Goal: Information Seeking & Learning: Learn about a topic

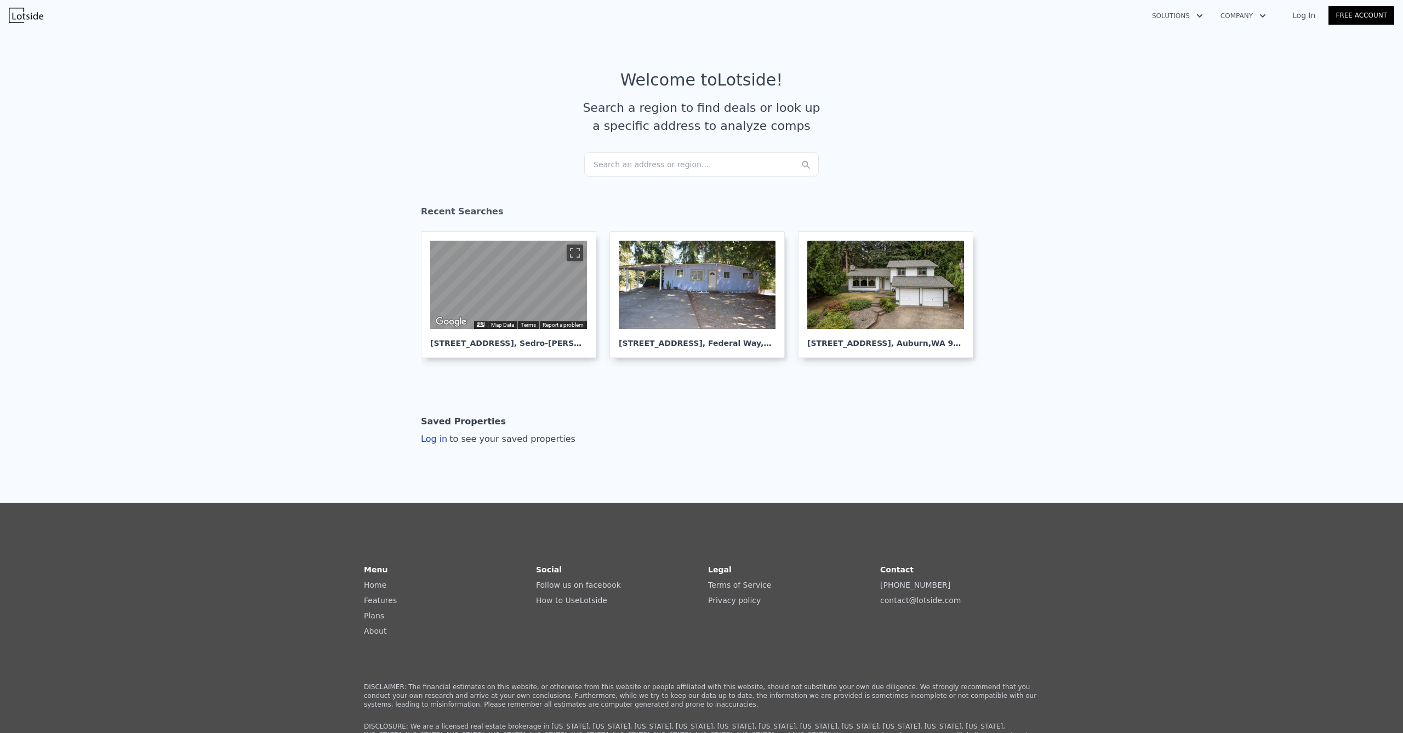
click at [702, 158] on div "Search an address or region..." at bounding box center [701, 164] width 235 height 24
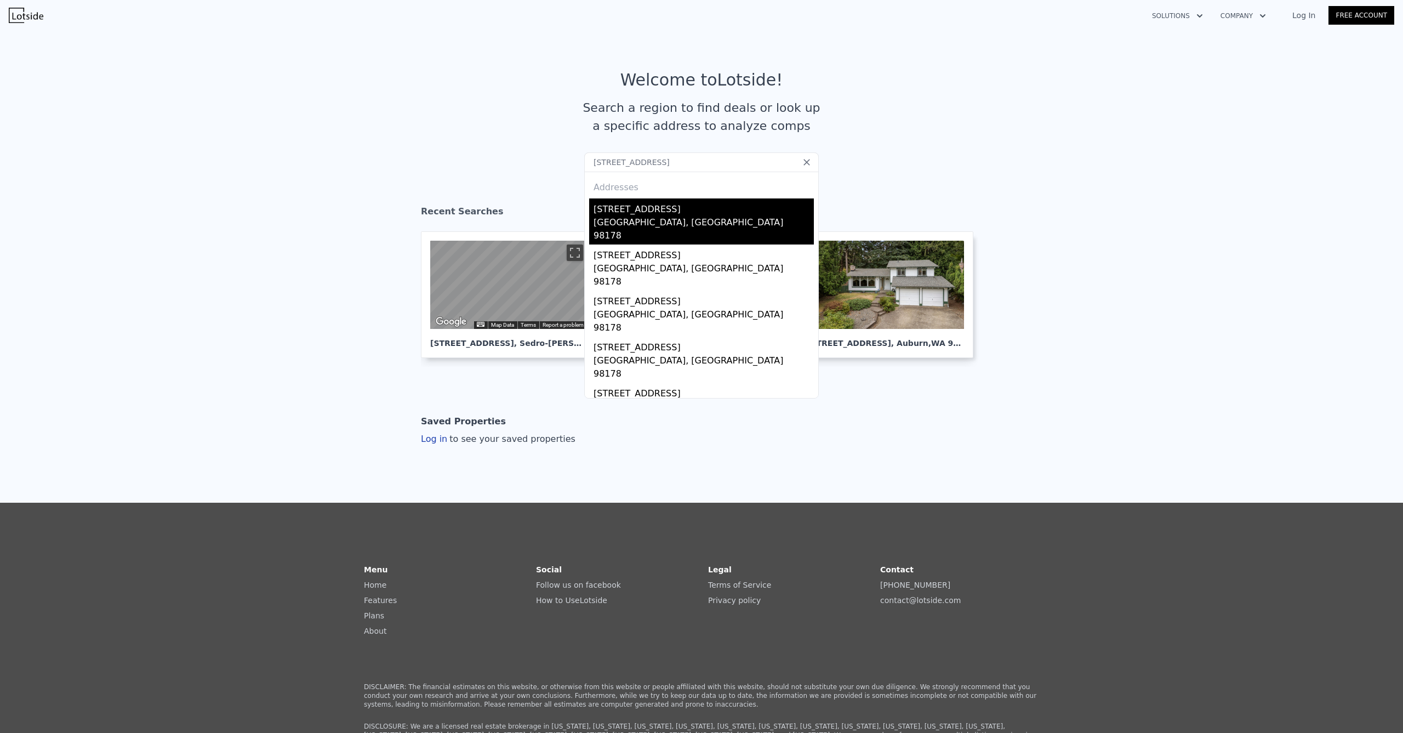
type input "12832 84th Ave S, Seattle, WA 98178"
click at [691, 209] on div "[STREET_ADDRESS]" at bounding box center [704, 207] width 220 height 18
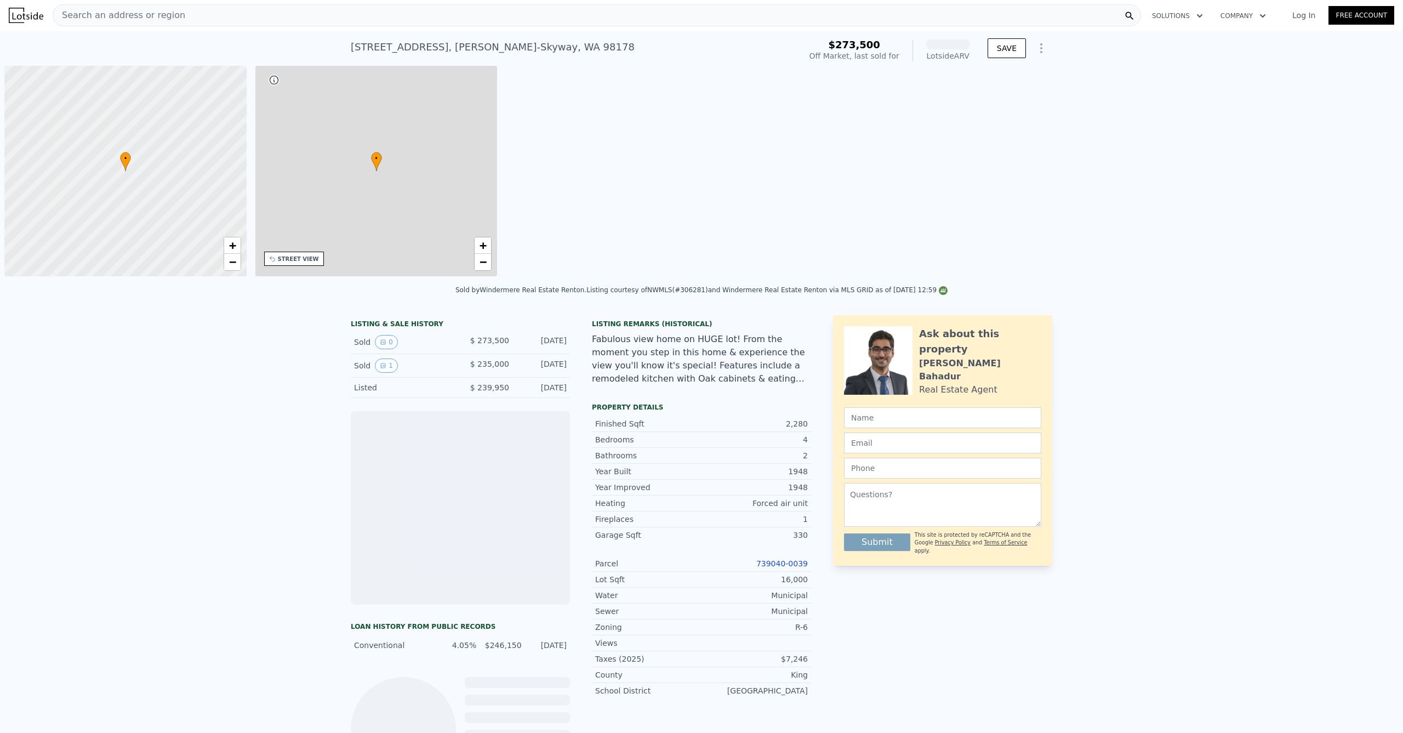
scroll to position [0, 4]
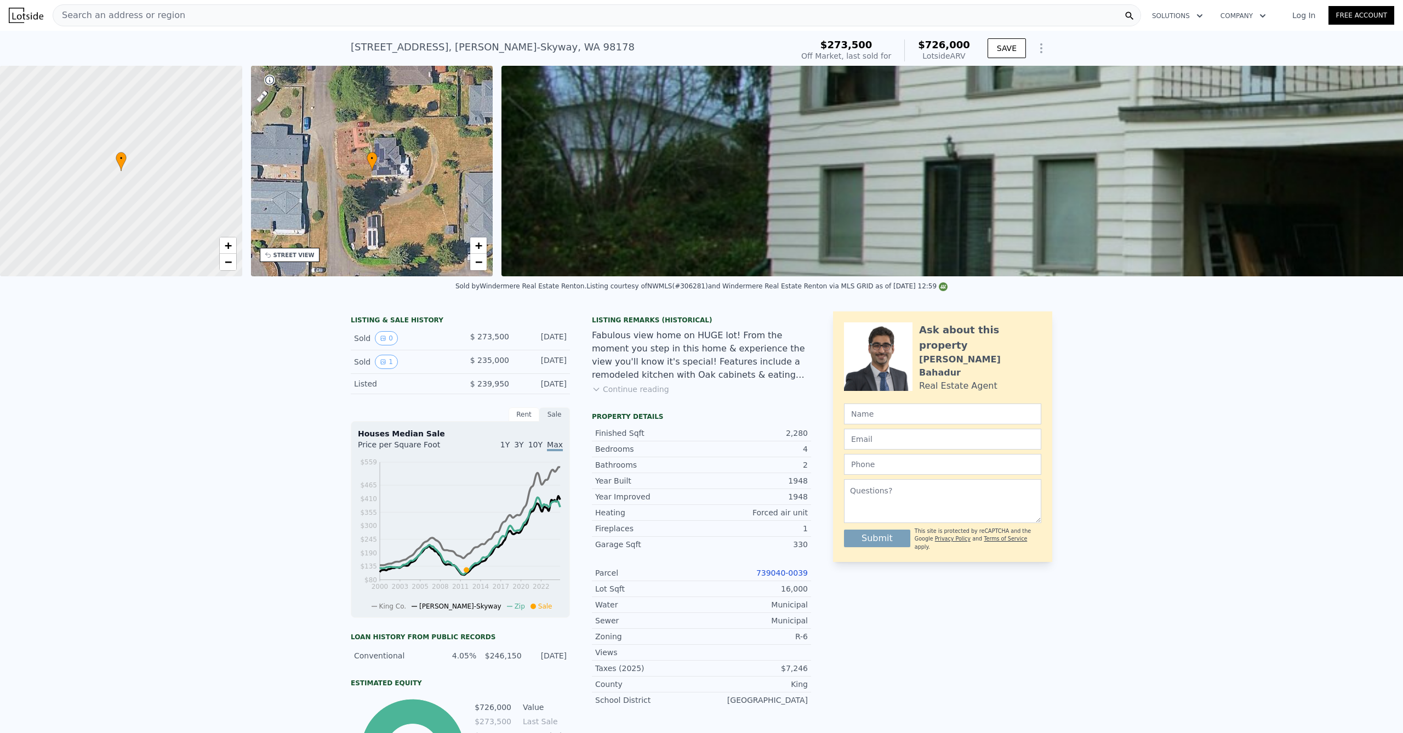
click at [794, 235] on img at bounding box center [1199, 171] width 1394 height 210
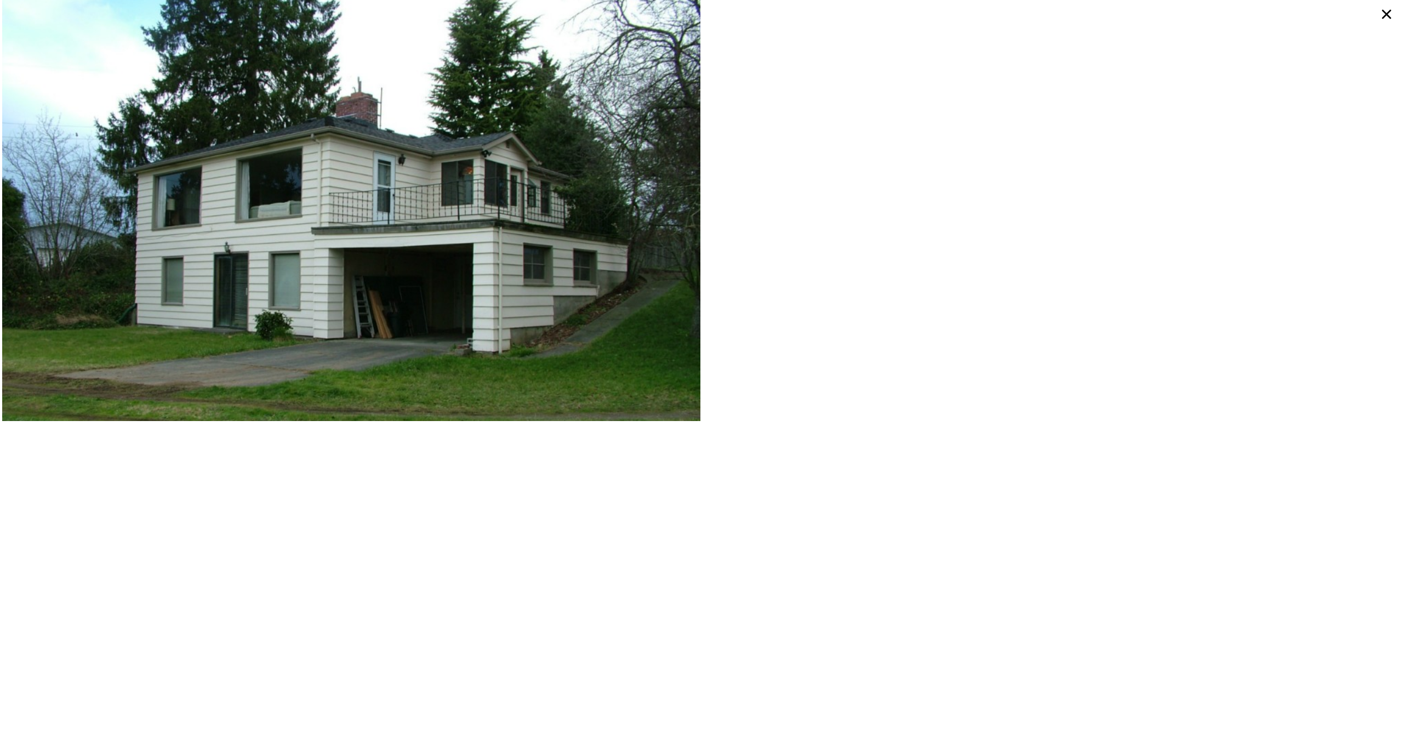
scroll to position [0, 0]
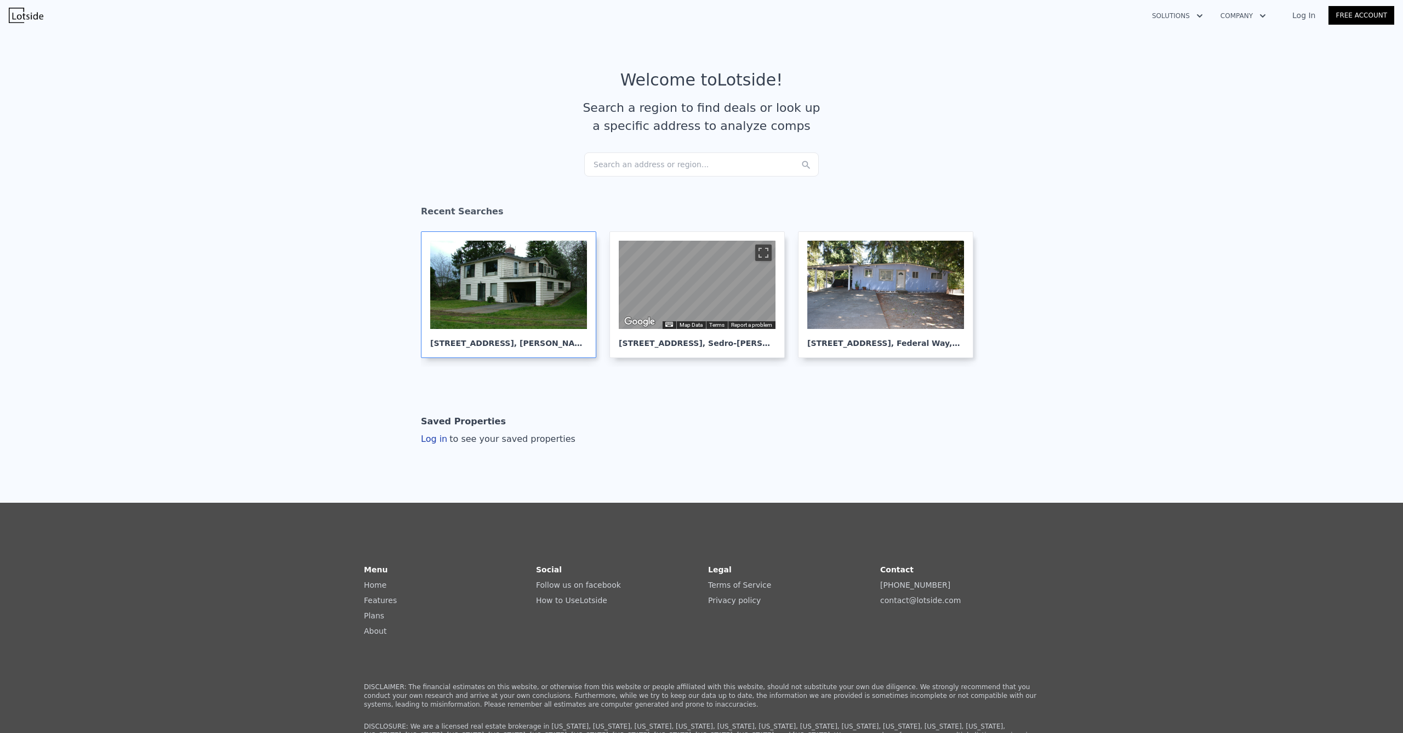
click at [491, 297] on div at bounding box center [508, 285] width 157 height 88
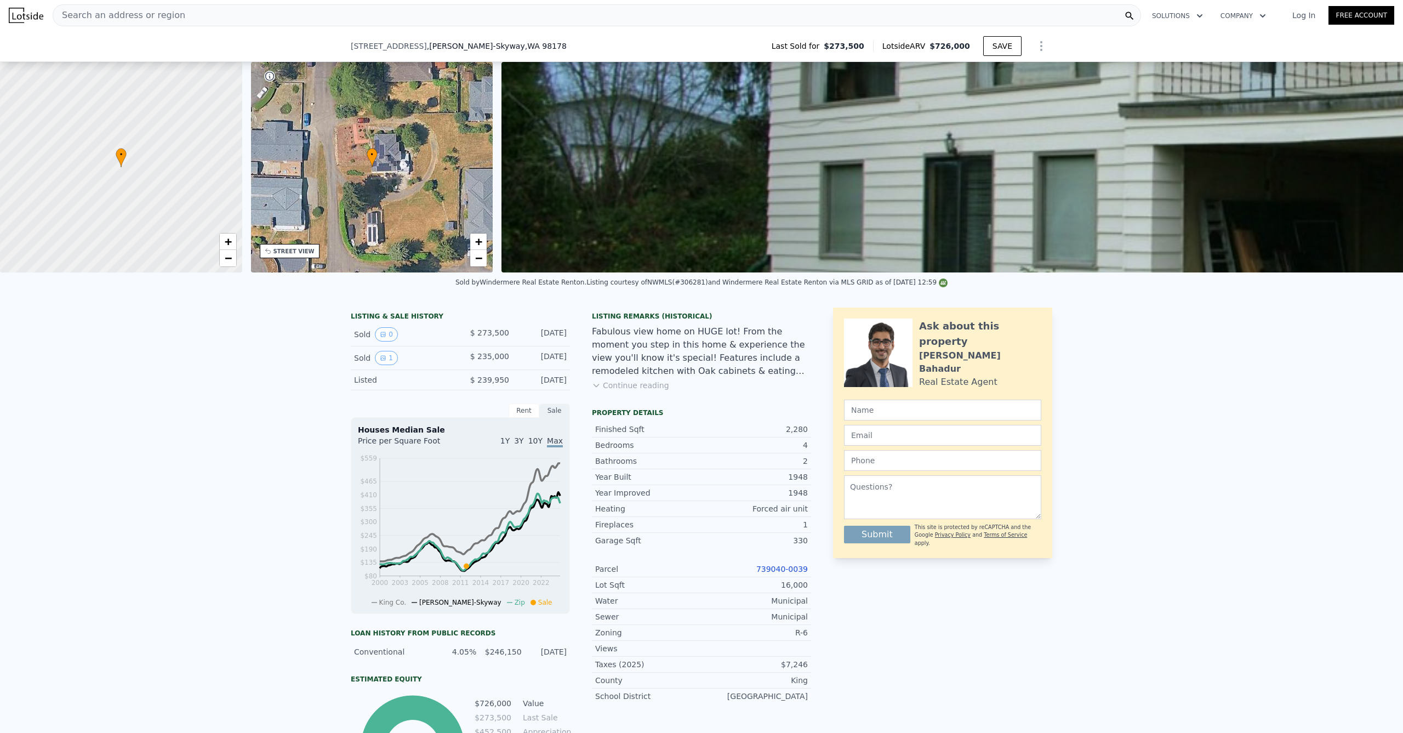
scroll to position [88, 0]
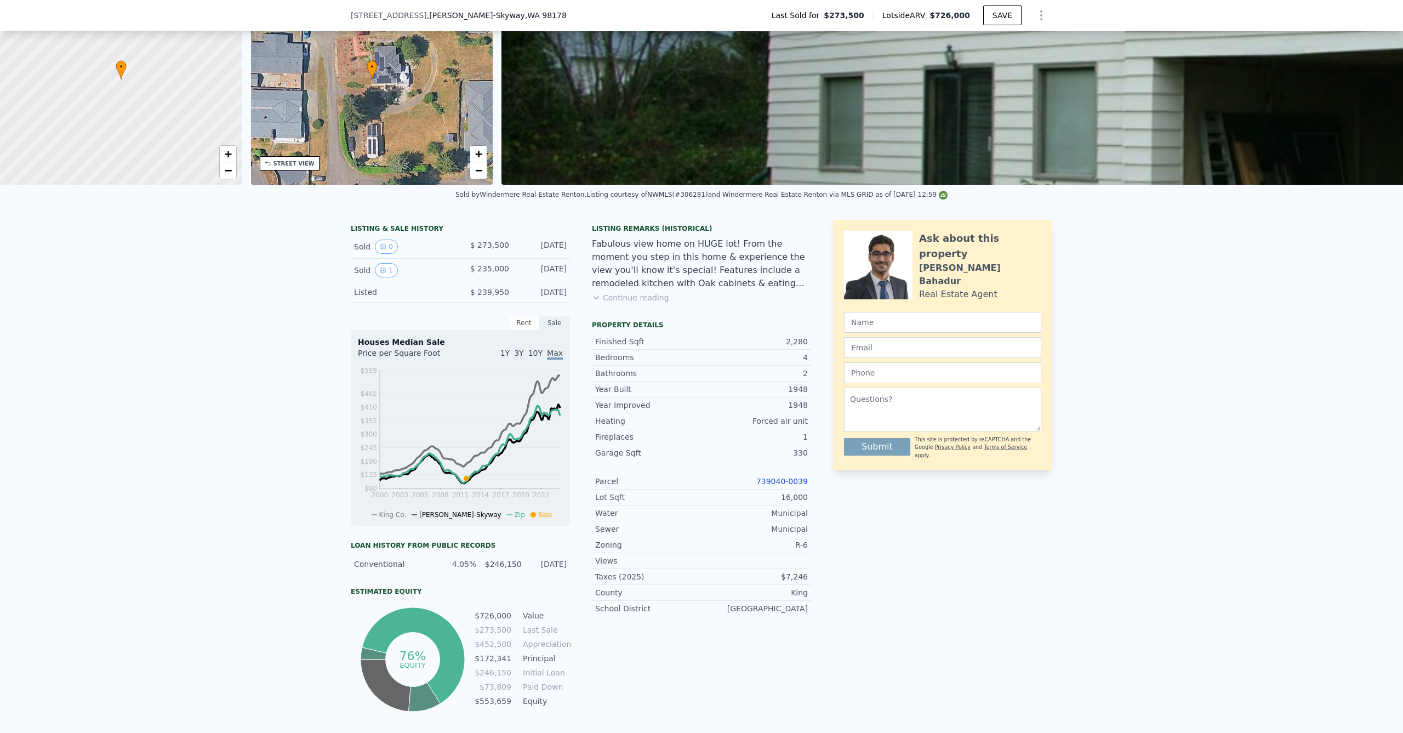
click at [626, 303] on button "Continue reading" at bounding box center [630, 297] width 77 height 11
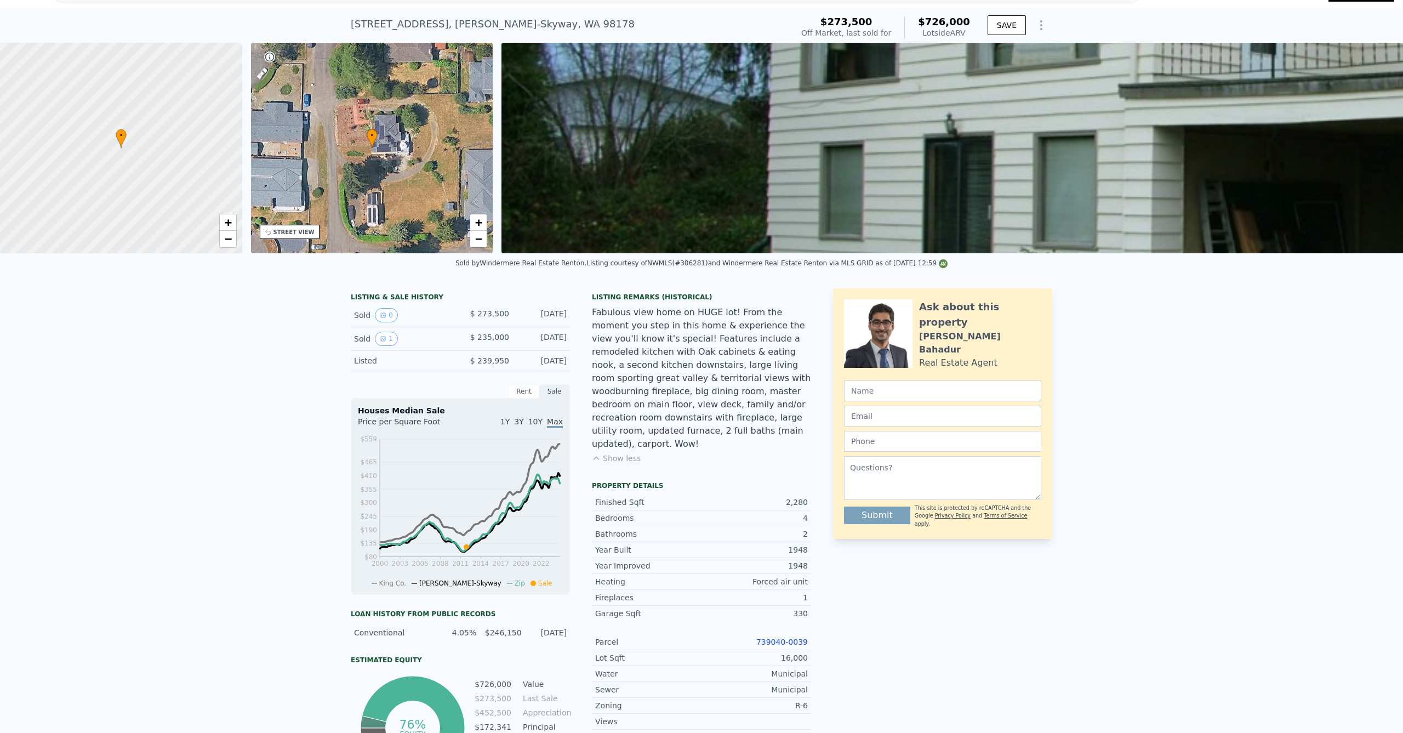
scroll to position [0, 0]
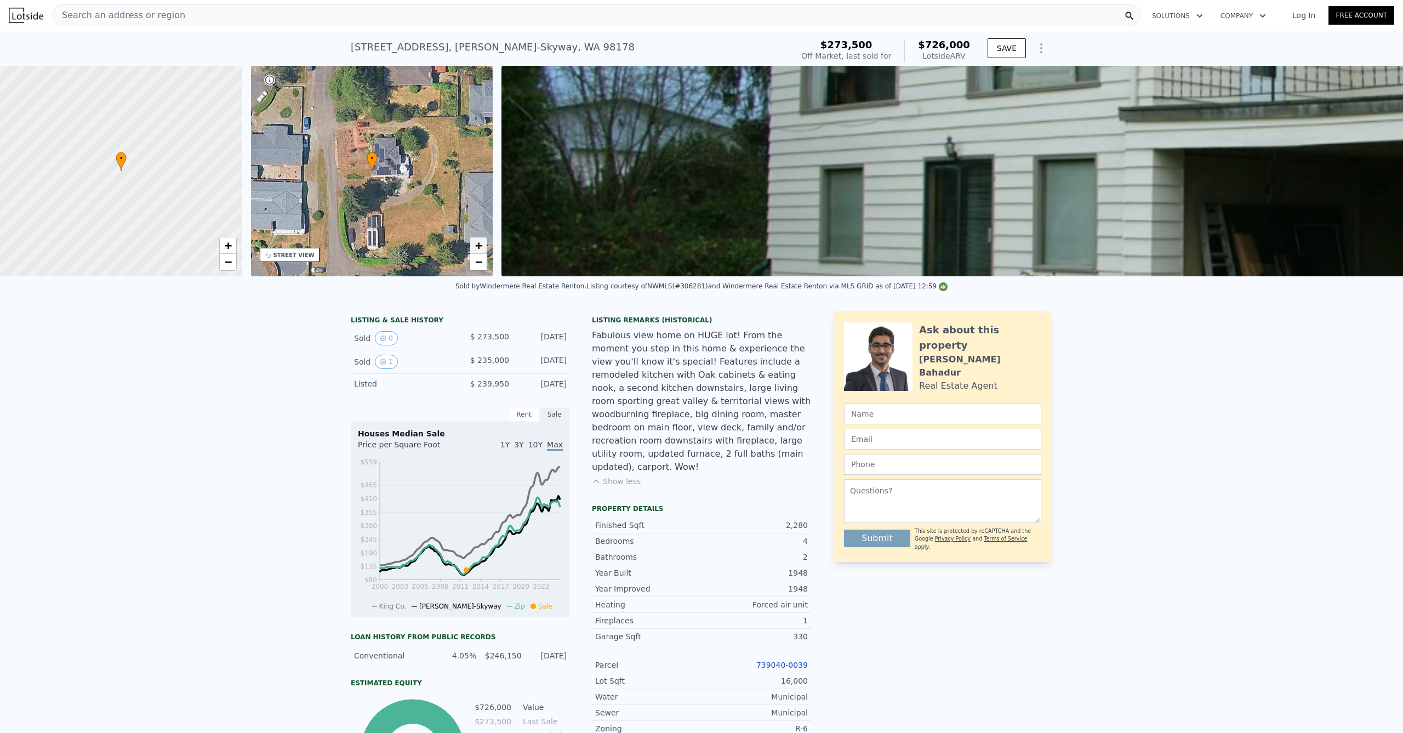
click at [482, 249] on span "+" at bounding box center [478, 245] width 7 height 14
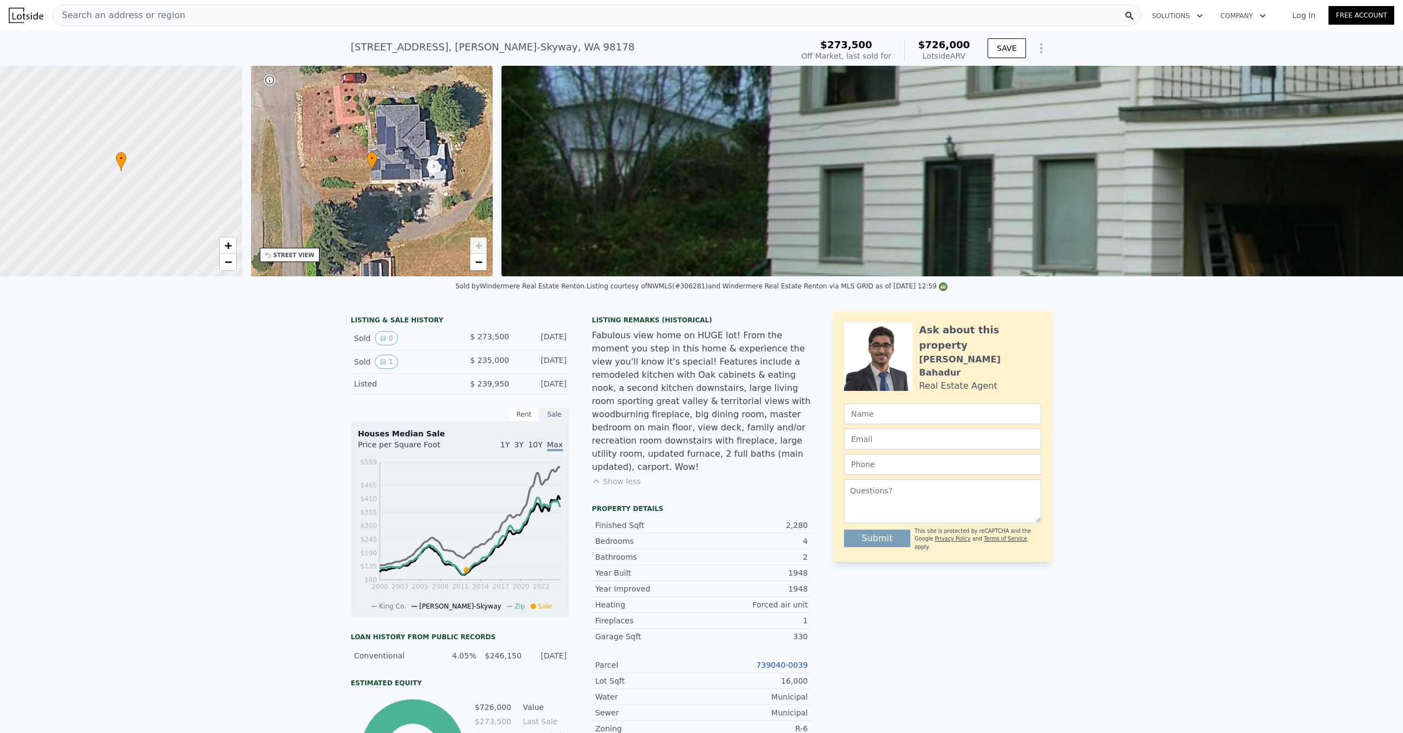
click at [482, 249] on span "+" at bounding box center [478, 245] width 7 height 14
click at [477, 266] on span "−" at bounding box center [478, 262] width 7 height 14
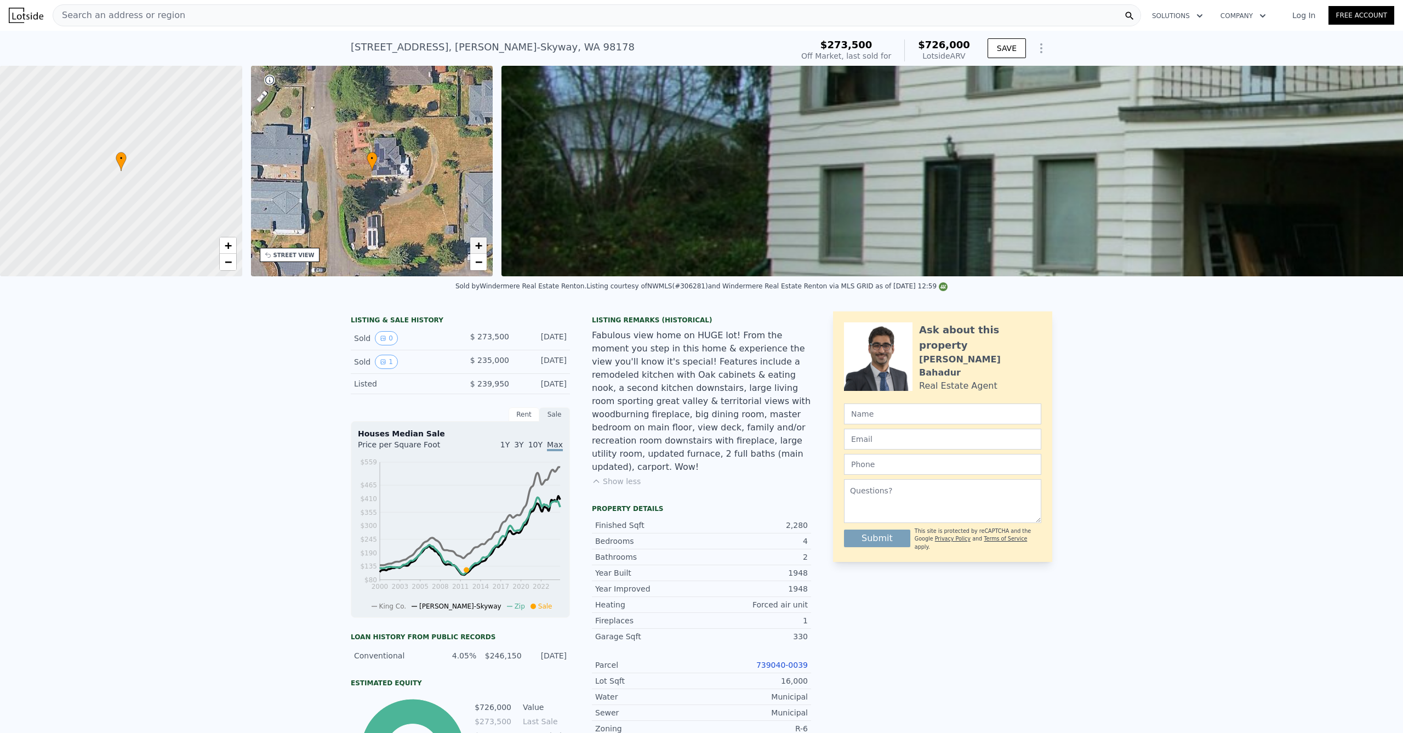
click at [477, 247] on span "+" at bounding box center [478, 245] width 7 height 14
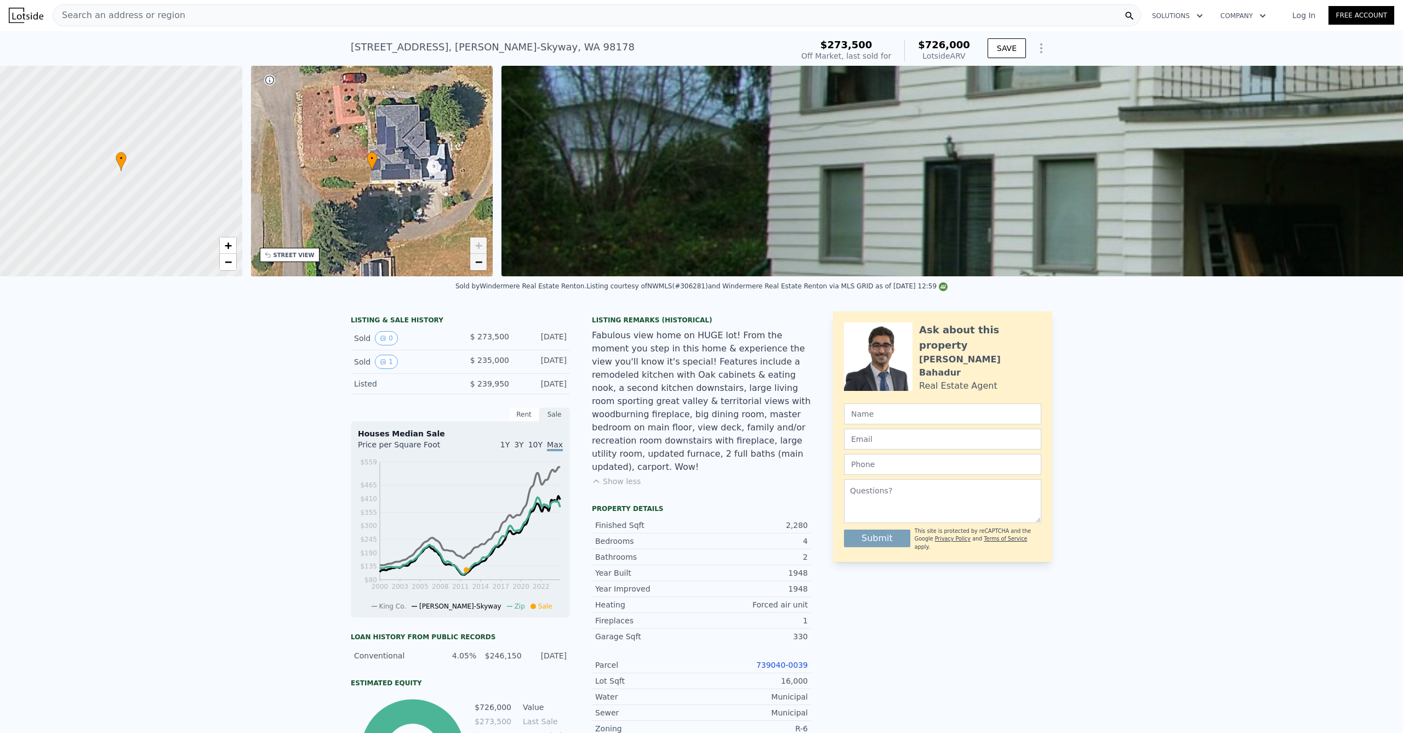
click at [475, 266] on span "−" at bounding box center [478, 262] width 7 height 14
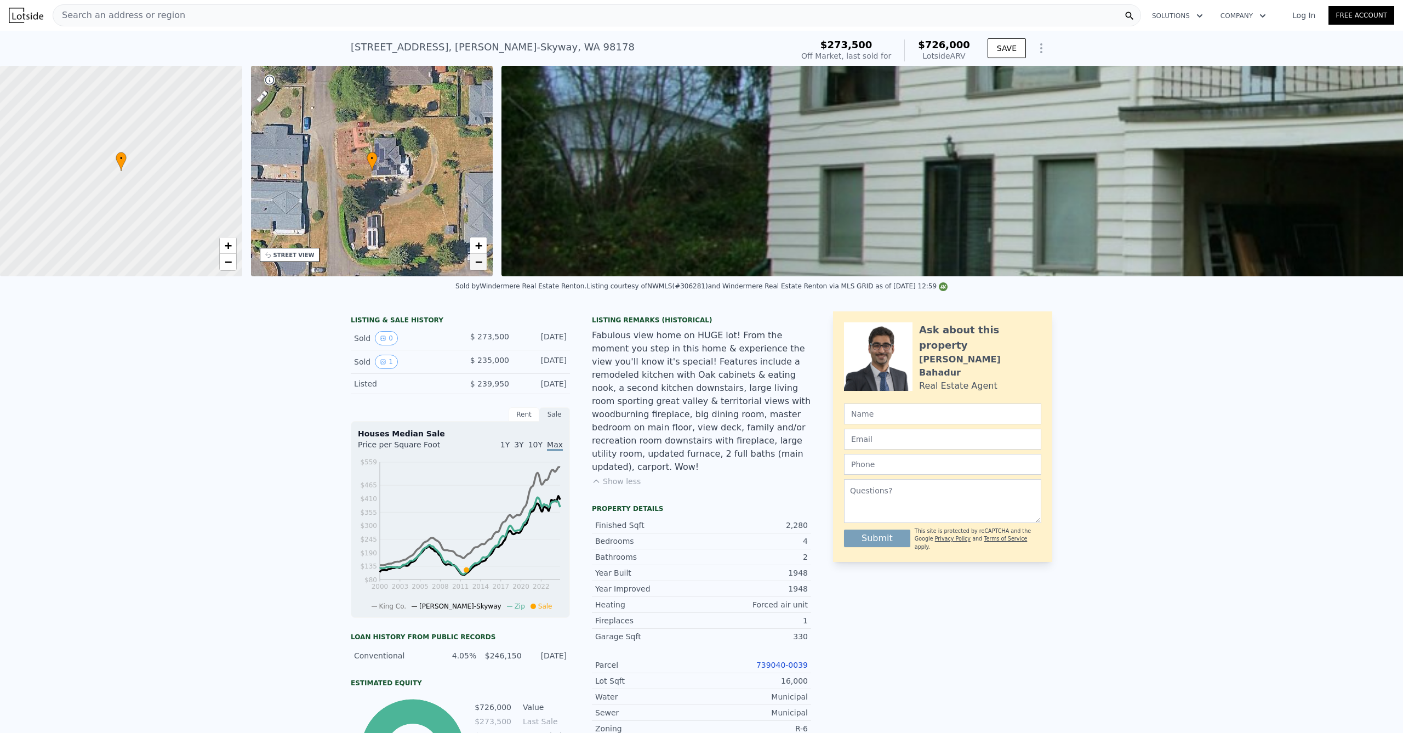
click at [477, 261] on span "−" at bounding box center [478, 262] width 7 height 14
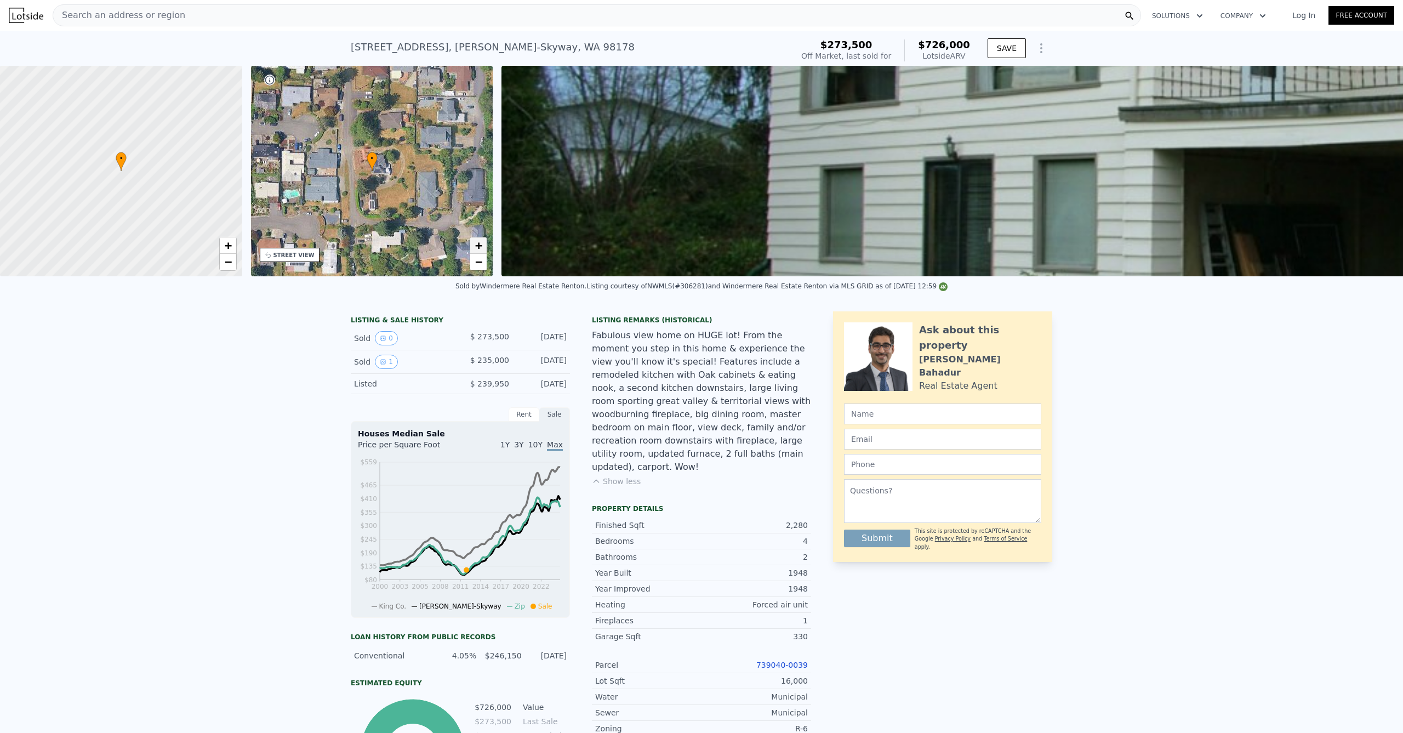
click at [479, 238] on span "+" at bounding box center [478, 245] width 7 height 14
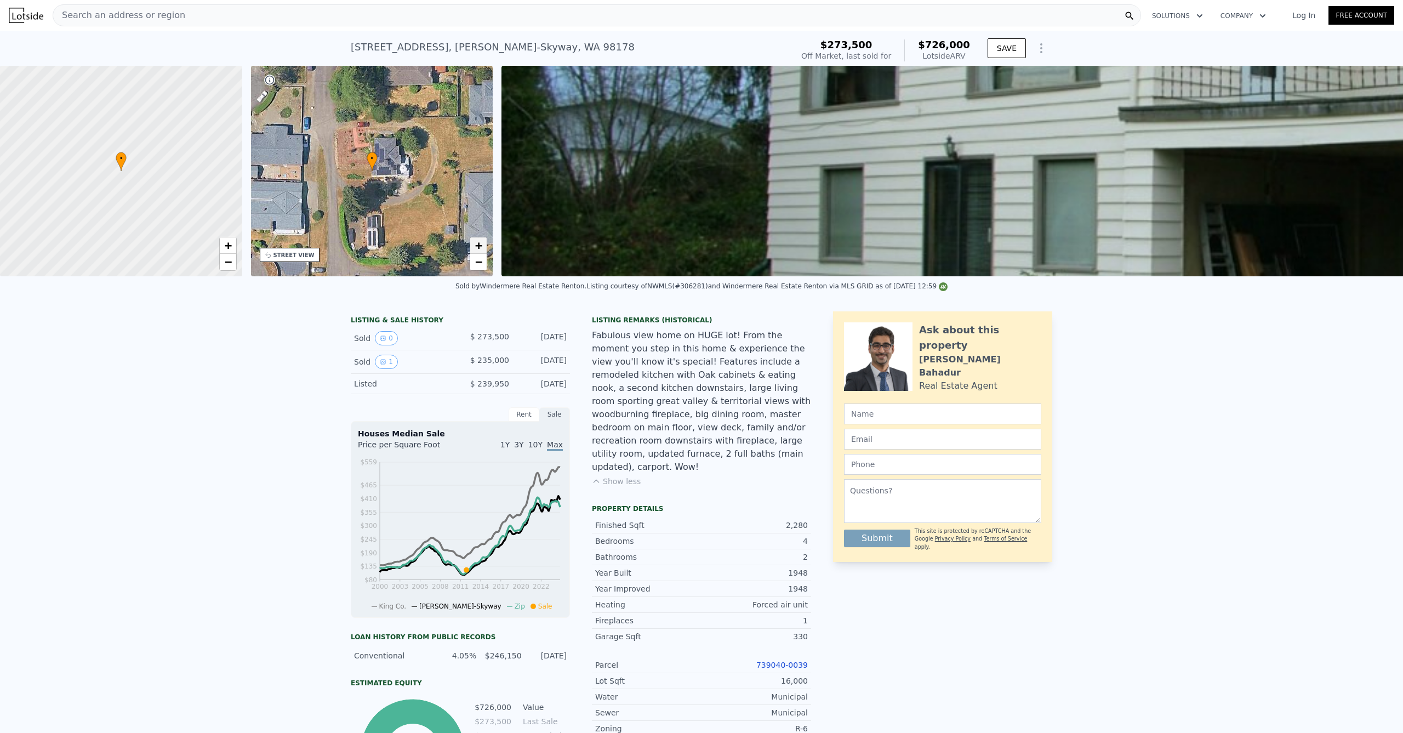
click at [478, 244] on span "+" at bounding box center [478, 245] width 7 height 14
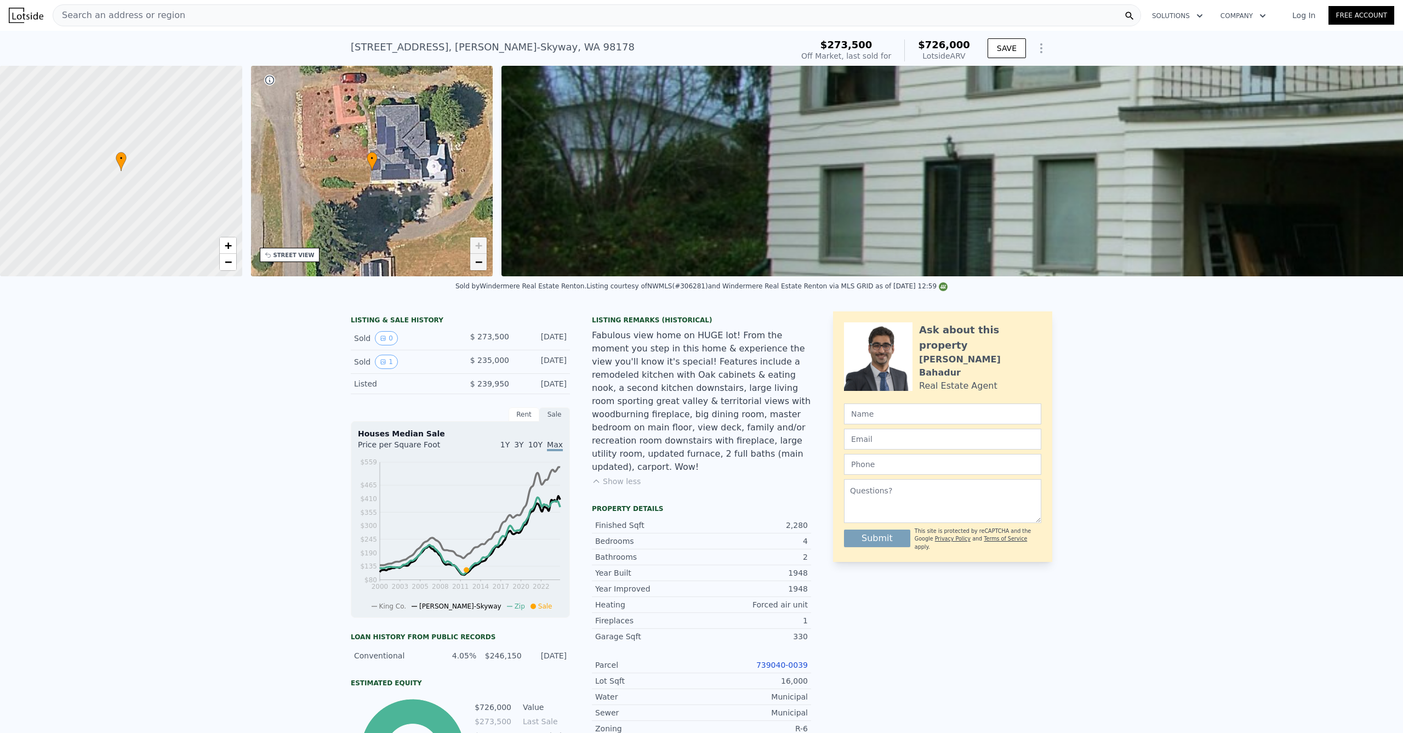
click at [477, 256] on span "−" at bounding box center [478, 262] width 7 height 14
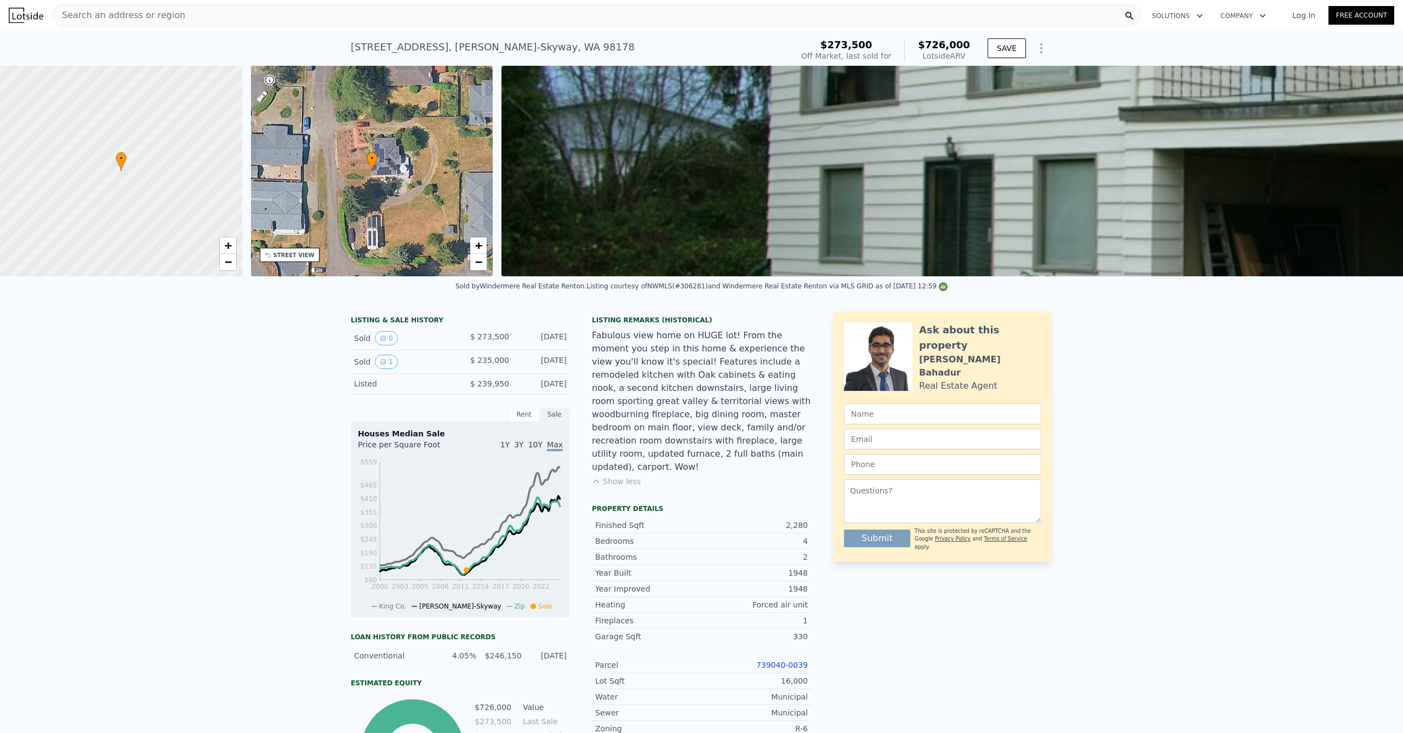
click at [158, 13] on span "Search an address or region" at bounding box center [119, 15] width 132 height 13
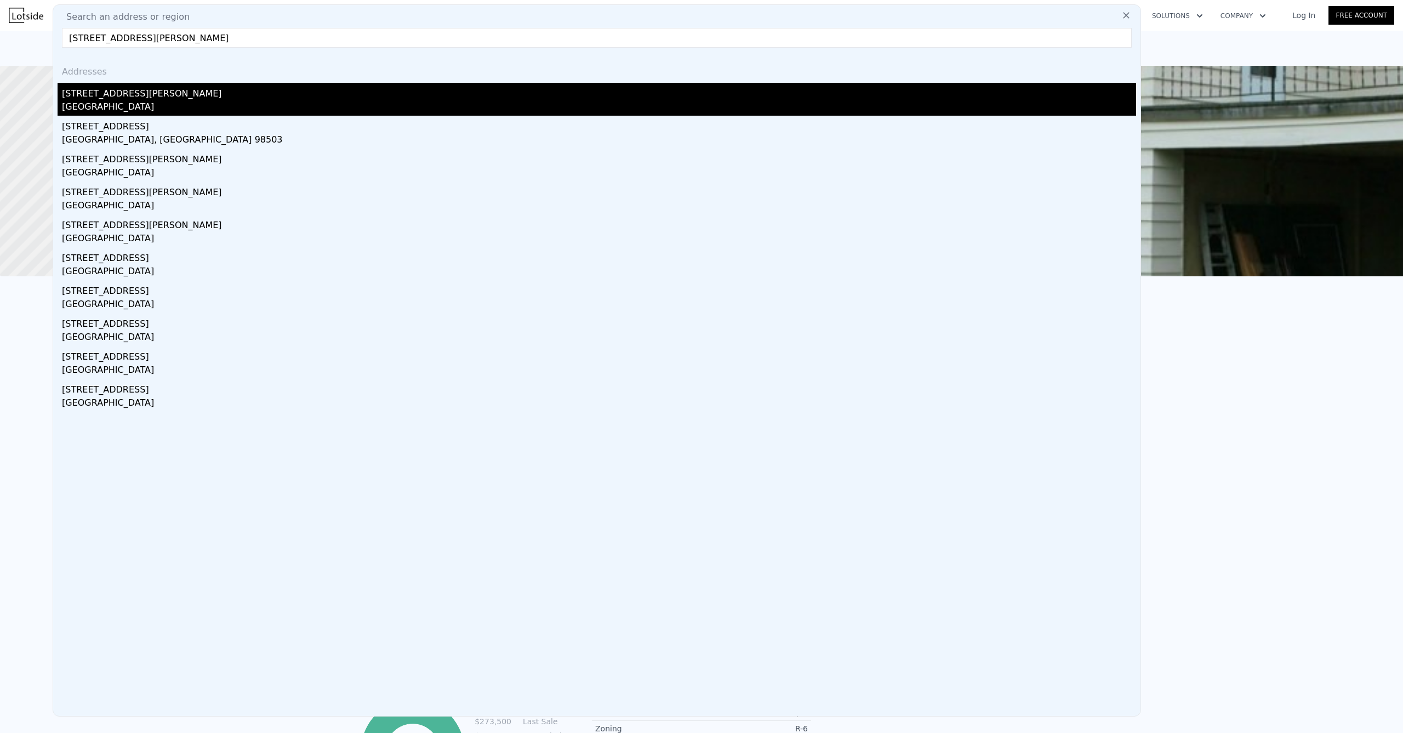
type input "[STREET_ADDRESS][PERSON_NAME]"
click at [158, 102] on div "[GEOGRAPHIC_DATA]" at bounding box center [599, 107] width 1074 height 15
